Goal: Task Accomplishment & Management: Manage account settings

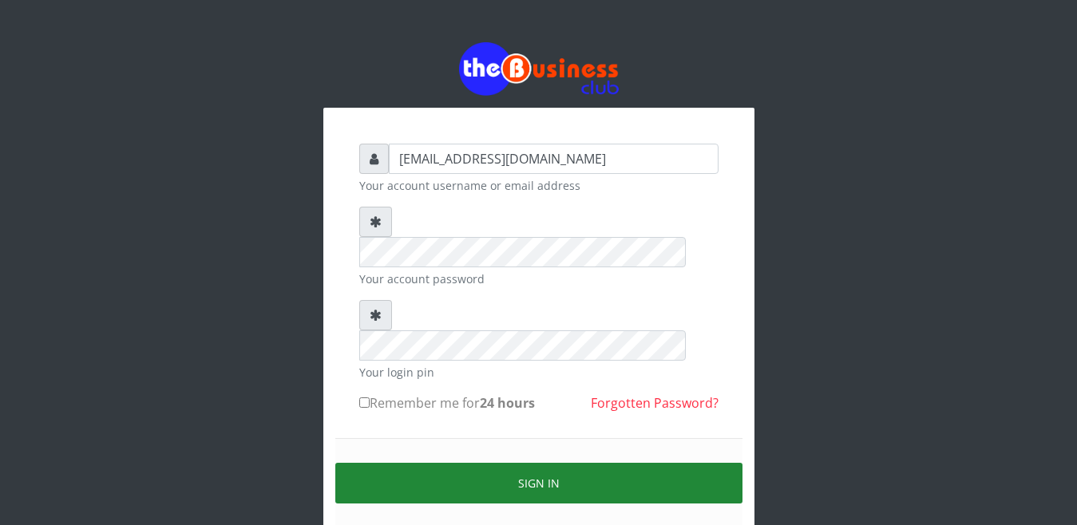
click at [532, 463] on button "Sign in" at bounding box center [538, 483] width 407 height 41
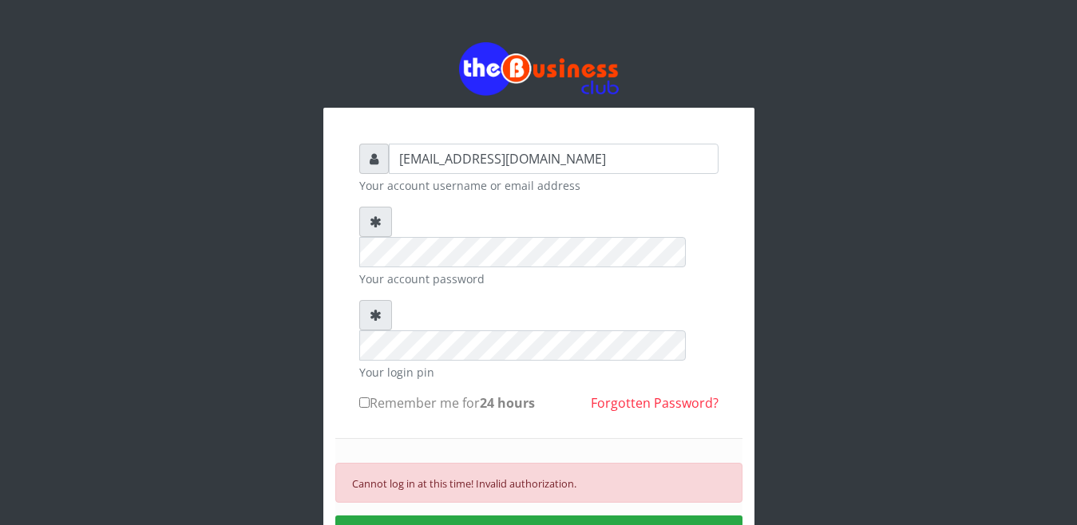
click at [513, 477] on small "Cannot log in at this time! Invalid authorization." at bounding box center [464, 484] width 224 height 14
click at [467, 477] on small "Cannot log in at this time! Invalid authorization." at bounding box center [464, 484] width 224 height 14
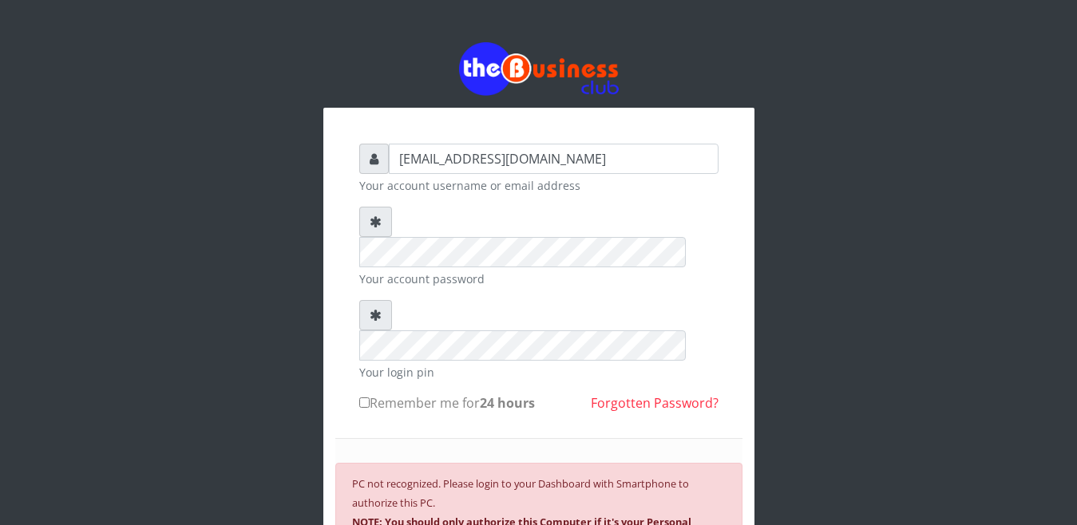
click at [520, 515] on b "NOTE: You should only authorize this Computer if it's your Personal Computer." at bounding box center [521, 532] width 339 height 34
click at [446, 463] on div "PC not recognized. Please login to your Dashboard with Smartphone to authorize …" at bounding box center [538, 511] width 407 height 97
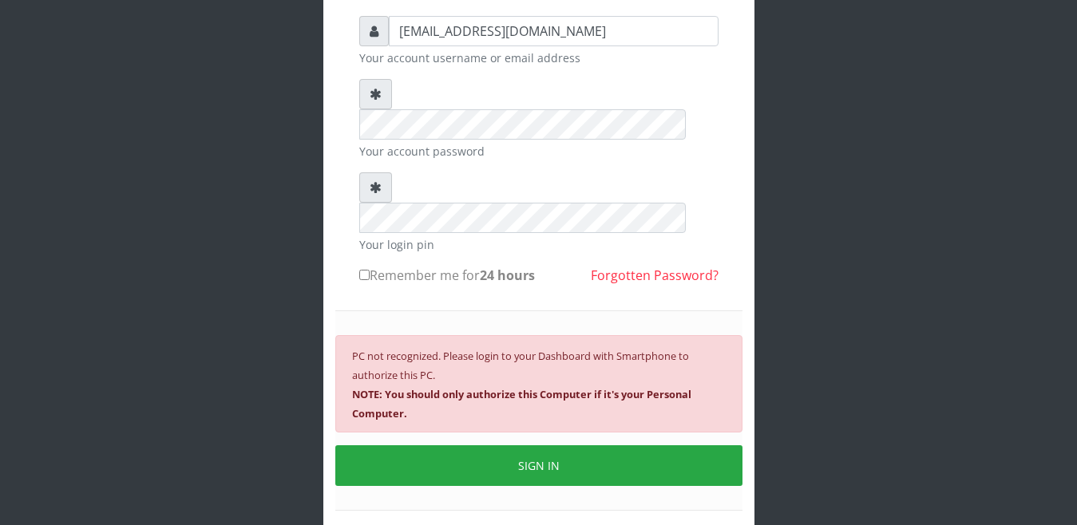
scroll to position [160, 0]
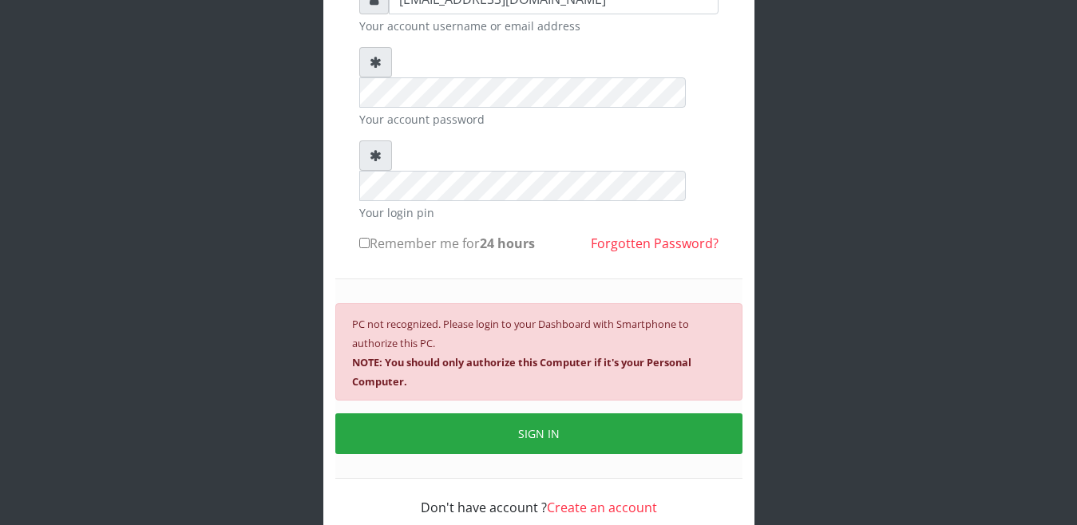
click at [441, 216] on form "[EMAIL_ADDRESS][DOMAIN_NAME] Your account username or email address Your accoun…" at bounding box center [538, 250] width 359 height 533
click at [437, 317] on small "PC not recognized. Please login to your Dashboard with Smartphone to authorize …" at bounding box center [521, 353] width 339 height 72
click at [421, 303] on div "PC not recognized. Please login to your Dashboard with Smartphone to authorize …" at bounding box center [538, 351] width 407 height 97
click at [421, 355] on b "NOTE: You should only authorize this Computer if it's your Personal Computer." at bounding box center [521, 372] width 339 height 34
click at [379, 355] on b "NOTE: You should only authorize this Computer if it's your Personal Computer." at bounding box center [521, 372] width 339 height 34
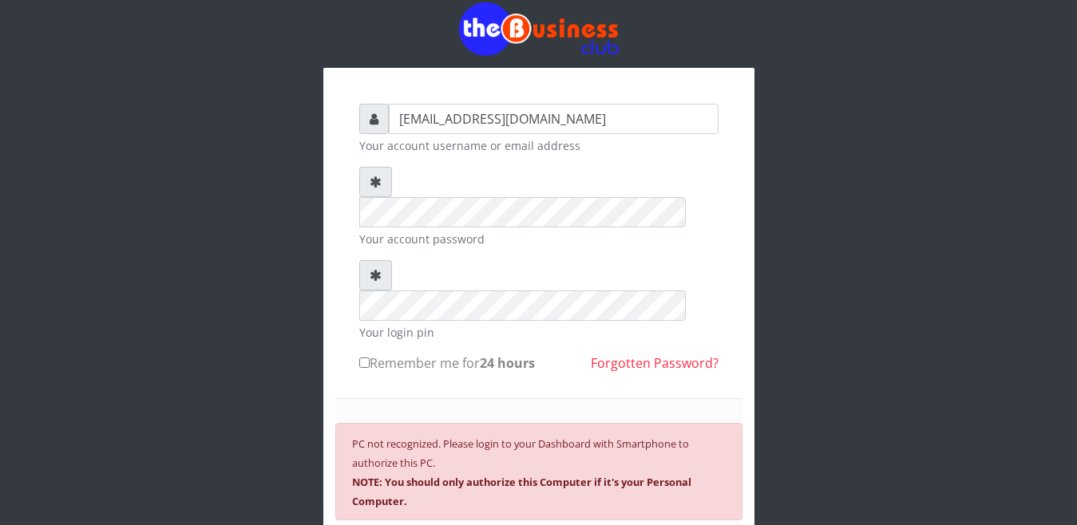
scroll to position [0, 0]
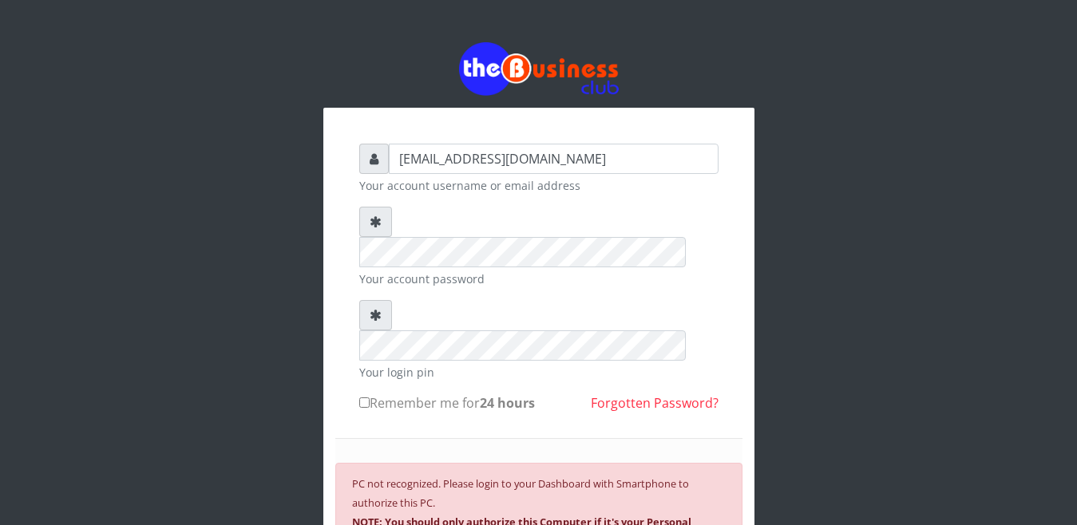
click at [505, 73] on img at bounding box center [539, 68] width 160 height 53
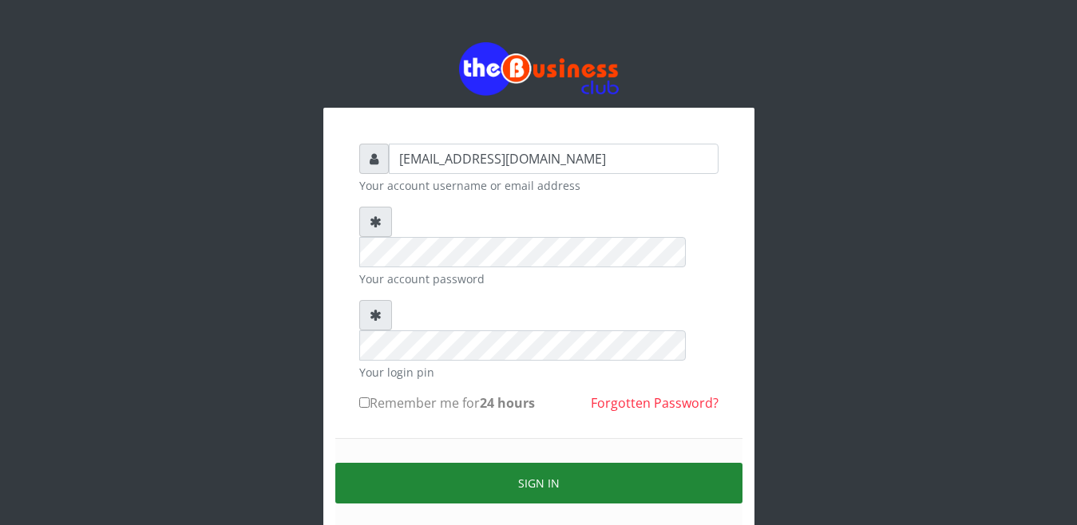
click at [453, 463] on button "Sign in" at bounding box center [538, 483] width 407 height 41
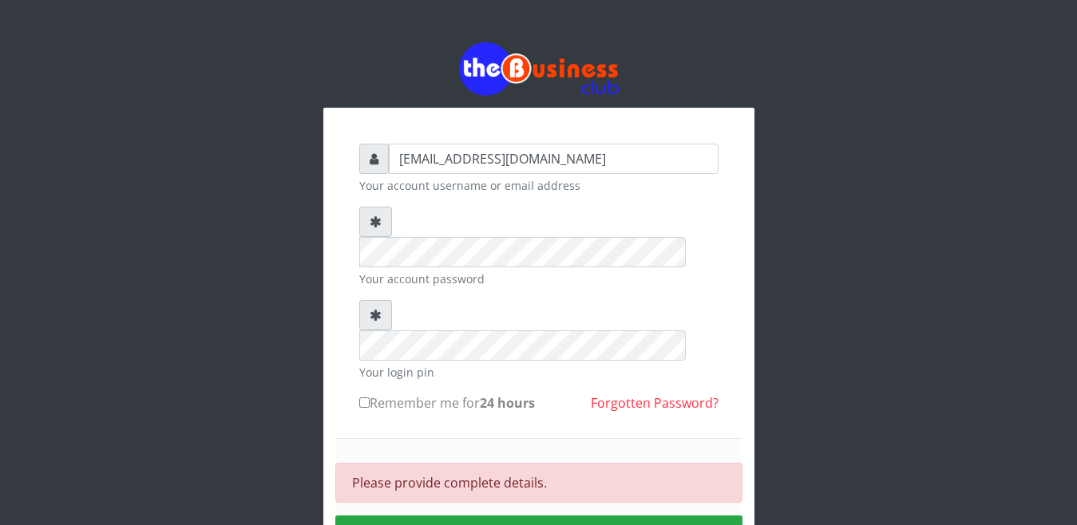
click at [449, 463] on div "Please provide complete details." at bounding box center [538, 483] width 407 height 40
click at [509, 463] on div "Please provide complete details." at bounding box center [538, 483] width 407 height 40
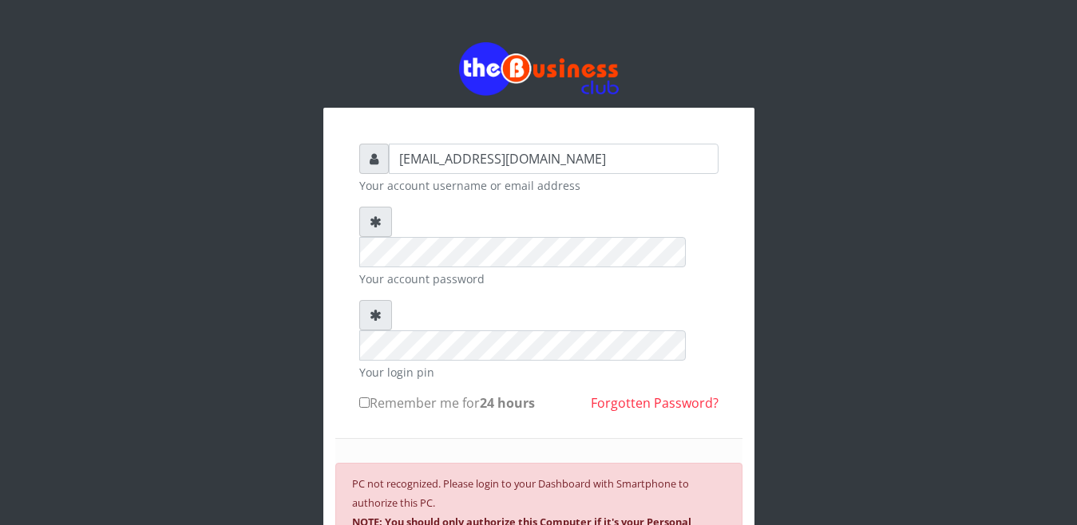
click at [509, 515] on b "NOTE: You should only authorize this Computer if it's your Personal Computer." at bounding box center [521, 532] width 339 height 34
click at [386, 515] on b "NOTE: You should only authorize this Computer if it's your Personal Computer." at bounding box center [521, 532] width 339 height 34
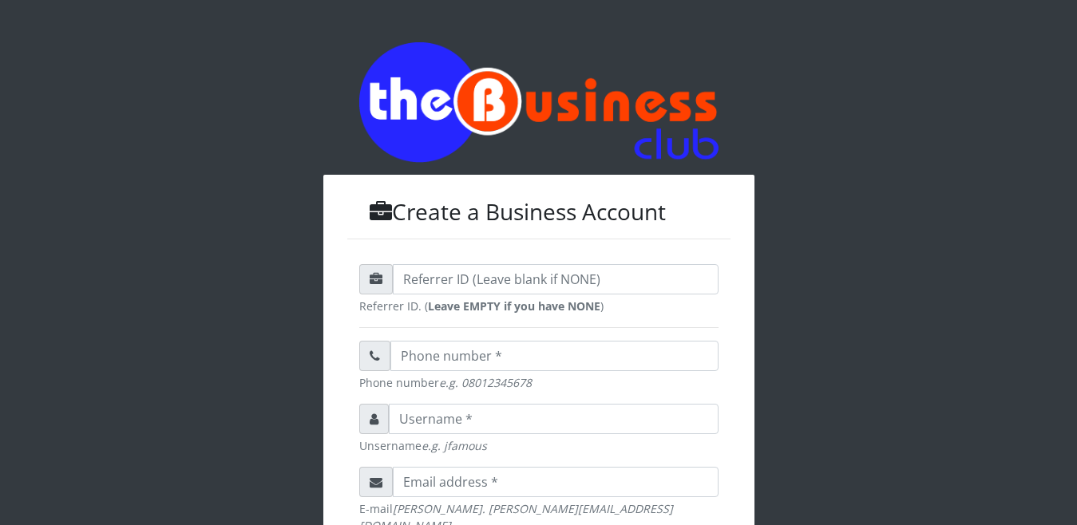
type input "[EMAIL_ADDRESS][DOMAIN_NAME]"
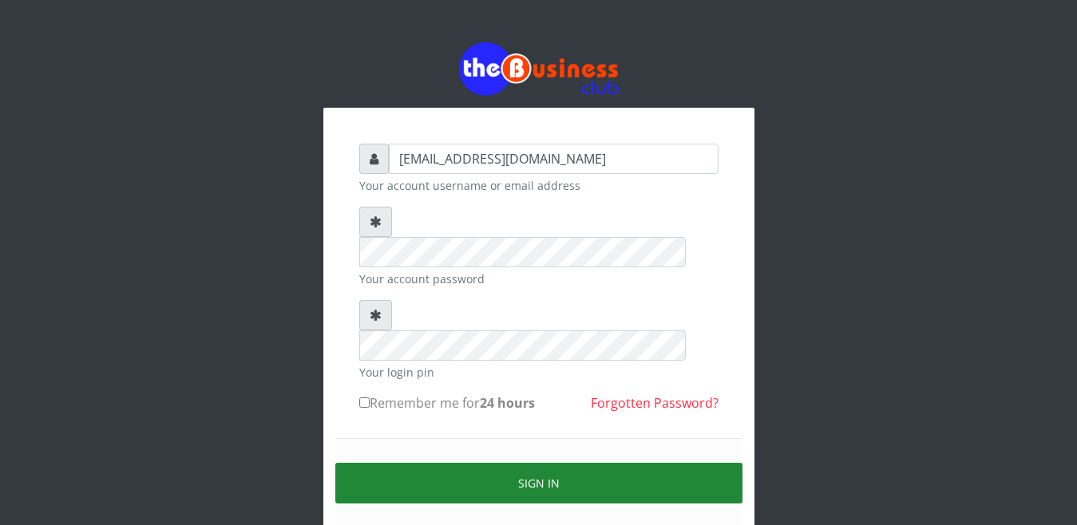
click at [469, 463] on button "Sign in" at bounding box center [538, 483] width 407 height 41
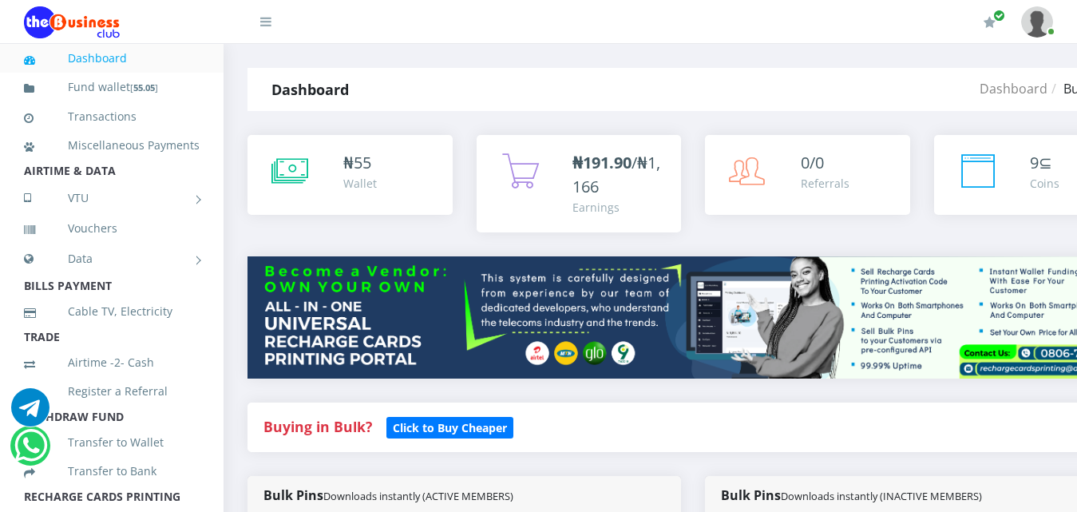
click at [540, 449] on div "Buying in Bulk?   Click to Buy Cheaper" at bounding box center [692, 438] width 915 height 73
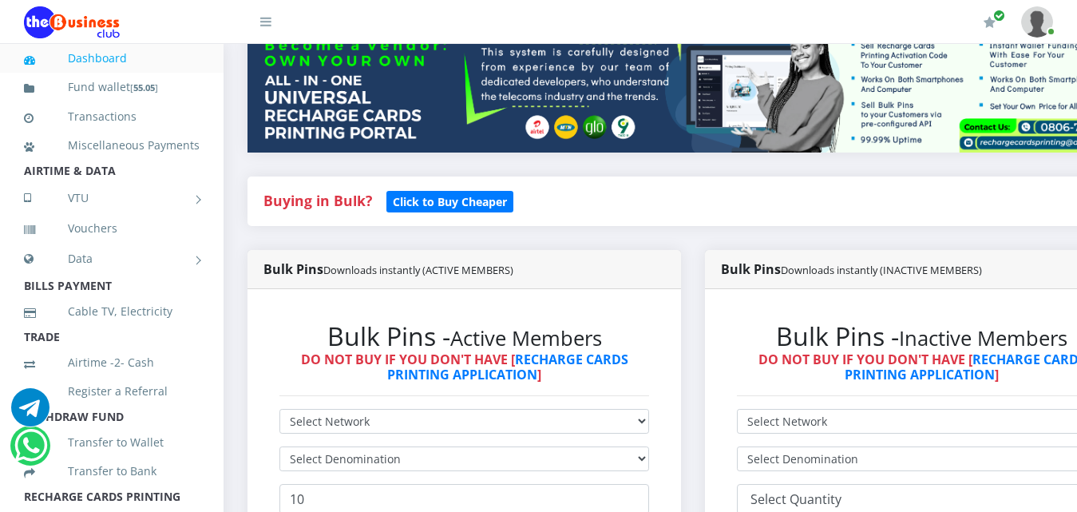
scroll to position [255, 0]
